Goal: Task Accomplishment & Management: Manage account settings

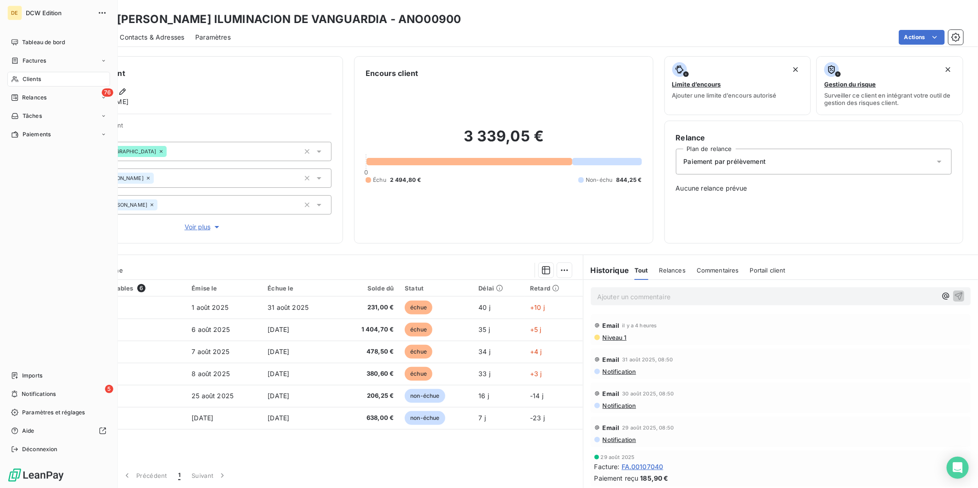
click at [10, 76] on div "Clients" at bounding box center [58, 79] width 103 height 15
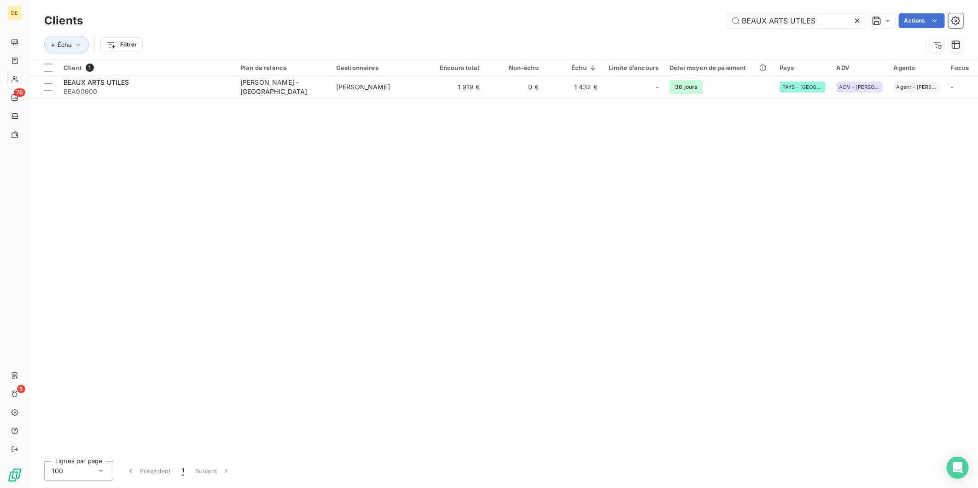
click at [858, 18] on icon at bounding box center [857, 20] width 9 height 9
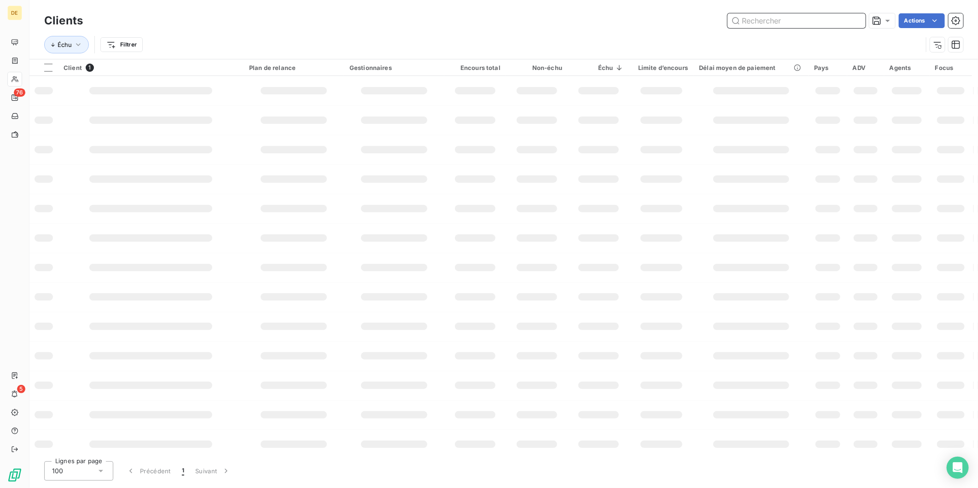
click at [858, 19] on input "BEAUX ARTS UTILES" at bounding box center [797, 20] width 138 height 15
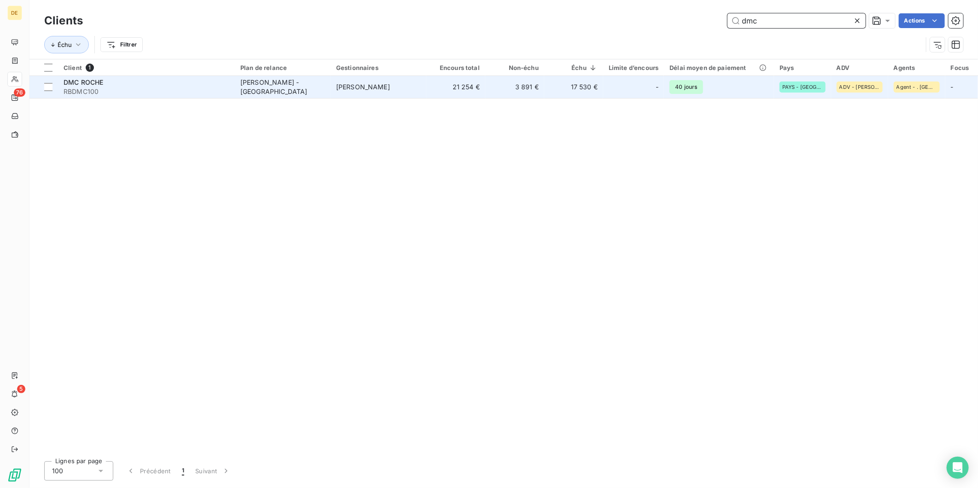
type input "dmc"
click at [597, 92] on td "17 530 €" at bounding box center [573, 87] width 59 height 22
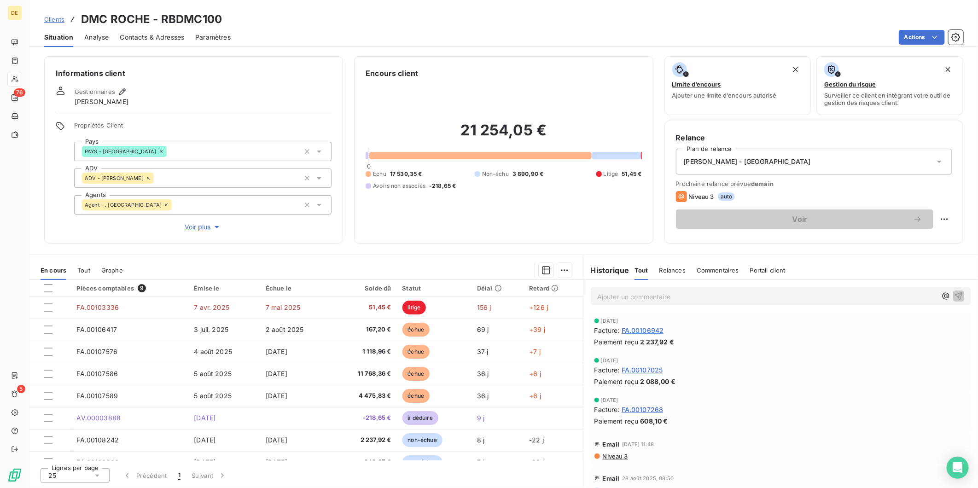
click at [139, 37] on span "Contacts & Adresses" at bounding box center [152, 37] width 64 height 9
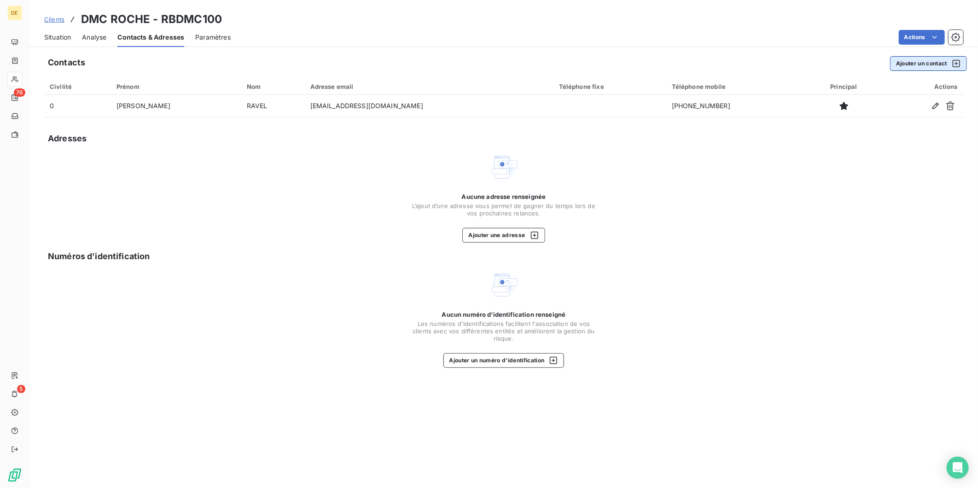
click at [926, 61] on button "Ajouter un contact" at bounding box center [928, 63] width 77 height 15
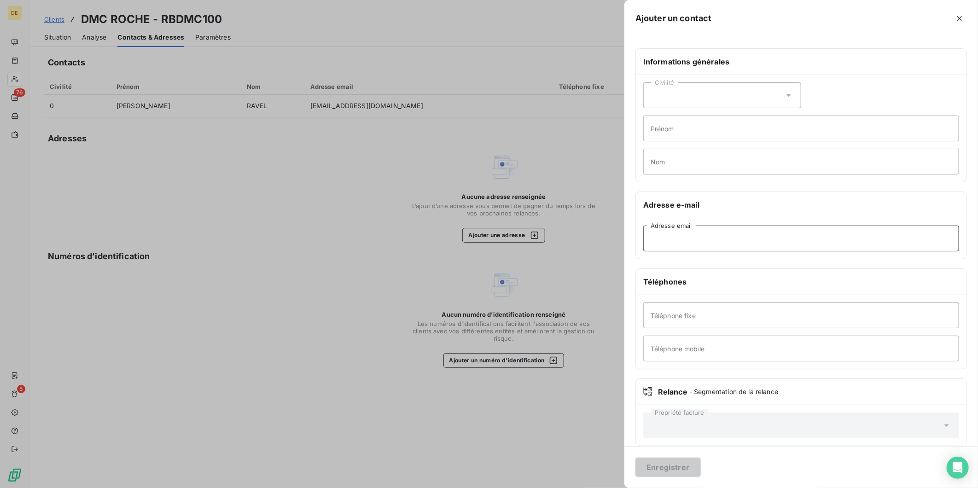
click at [714, 233] on input "Adresse email" at bounding box center [801, 239] width 316 height 26
paste input "Miromesnil10%"
type input "M"
paste input "[EMAIL_ADDRESS][DOMAIN_NAME],"
type input "[EMAIL_ADDRESS][DOMAIN_NAME]"
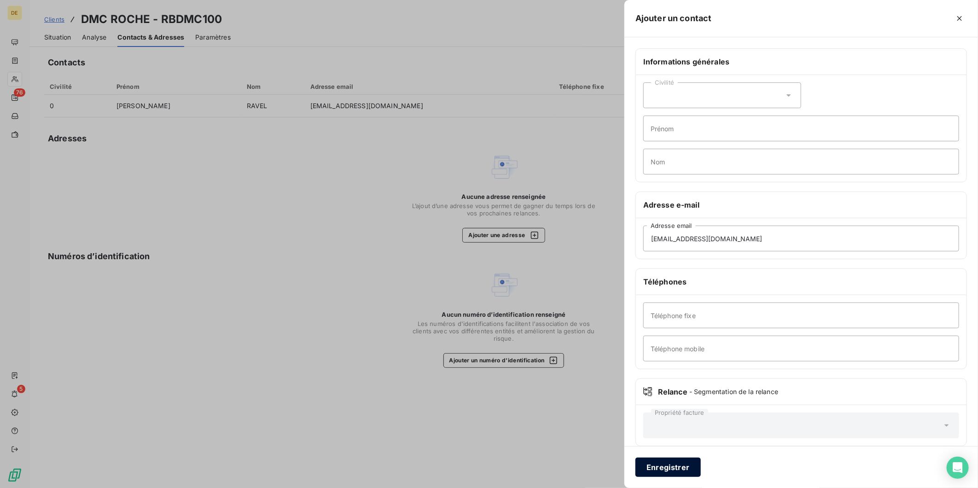
click at [666, 468] on button "Enregistrer" at bounding box center [668, 467] width 65 height 19
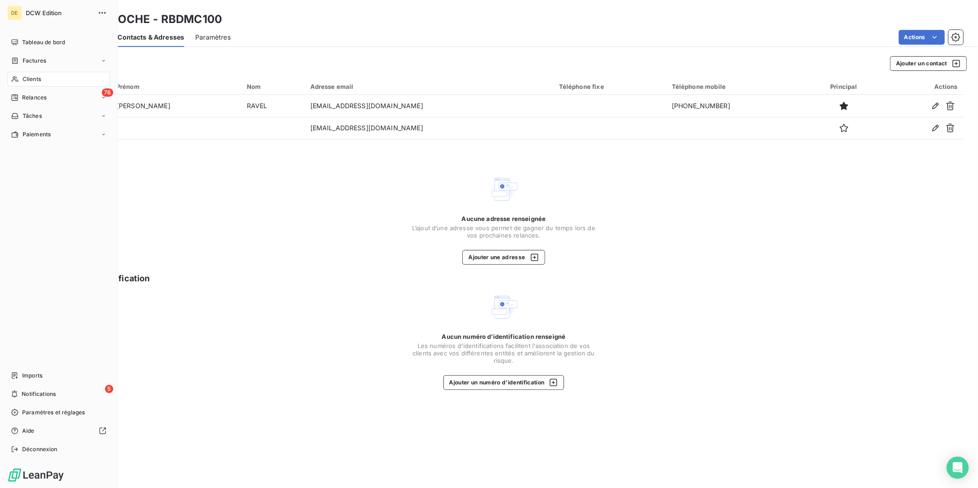
click at [15, 79] on icon at bounding box center [15, 79] width 8 height 7
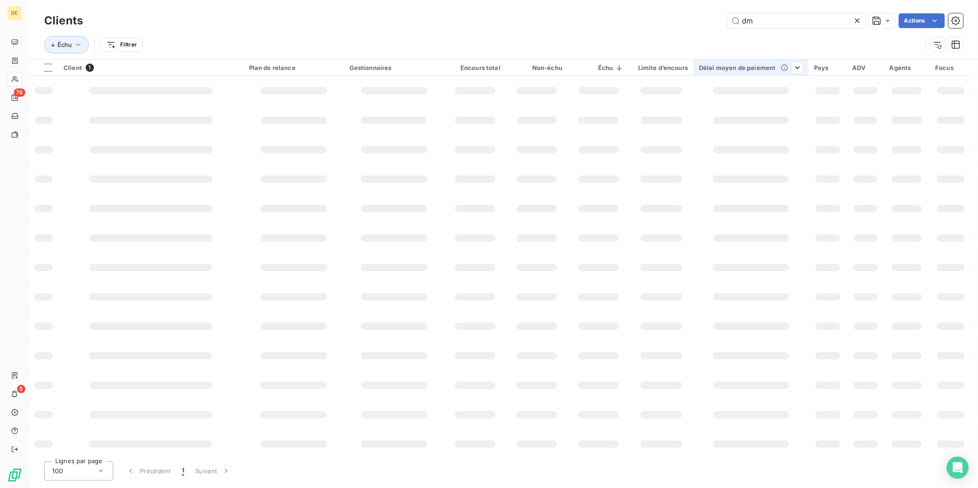
type input "d"
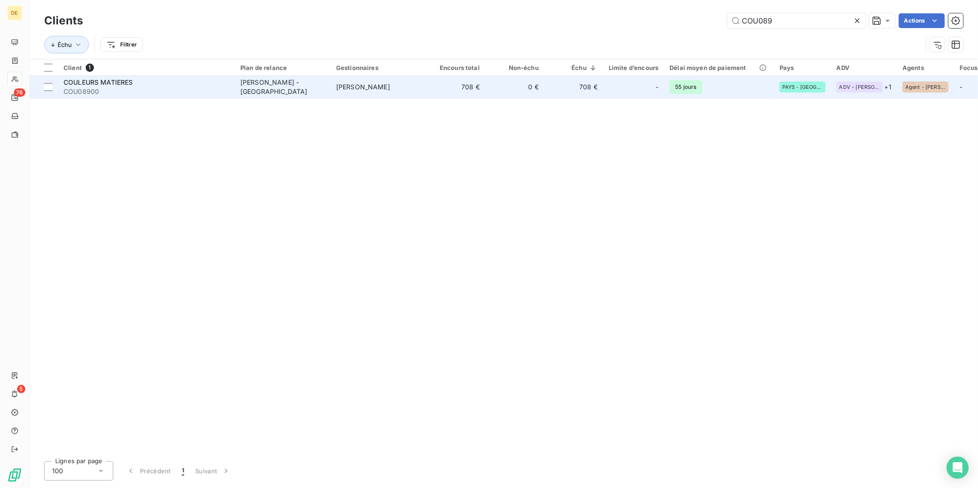
type input "COU089"
click at [675, 96] on td "55 jours" at bounding box center [719, 87] width 110 height 22
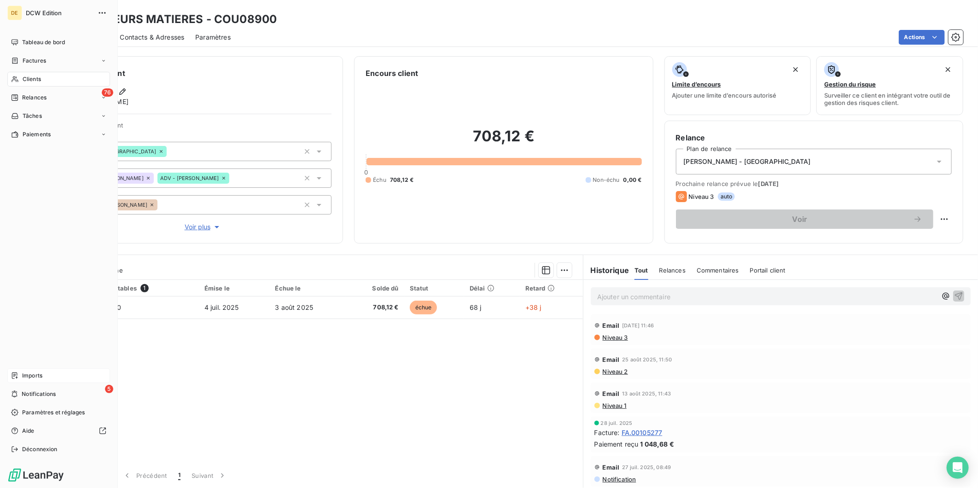
click at [20, 372] on div "Imports" at bounding box center [58, 375] width 103 height 15
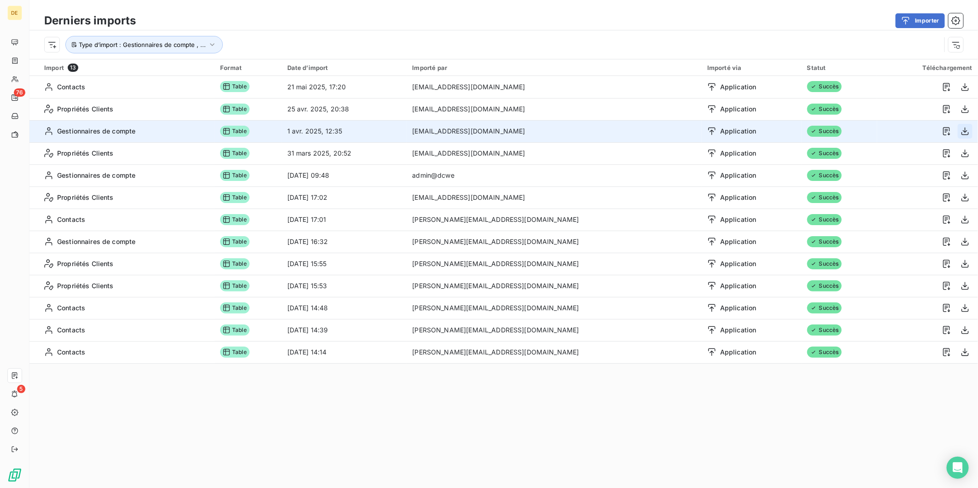
click at [961, 134] on icon "button" at bounding box center [965, 131] width 9 height 9
